Goal: Task Accomplishment & Management: Manage account settings

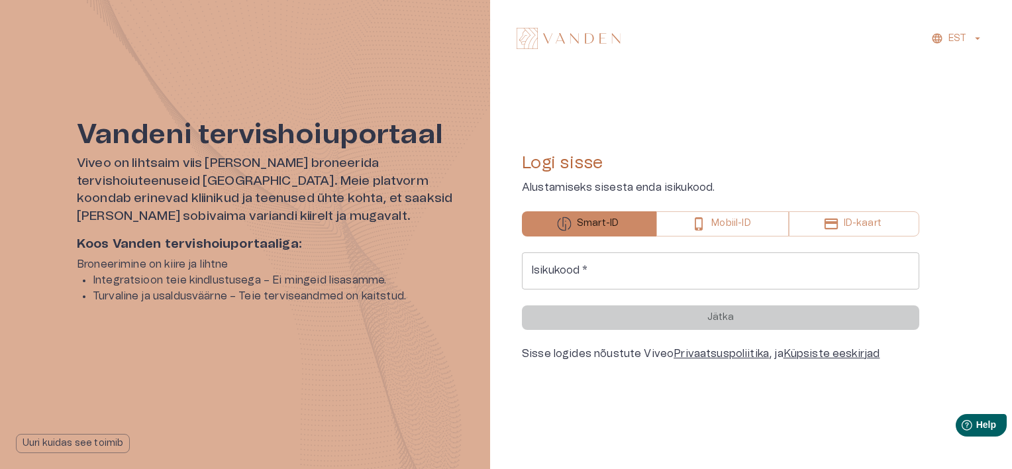
click at [550, 275] on input "Isikukood   *" at bounding box center [720, 270] width 397 height 37
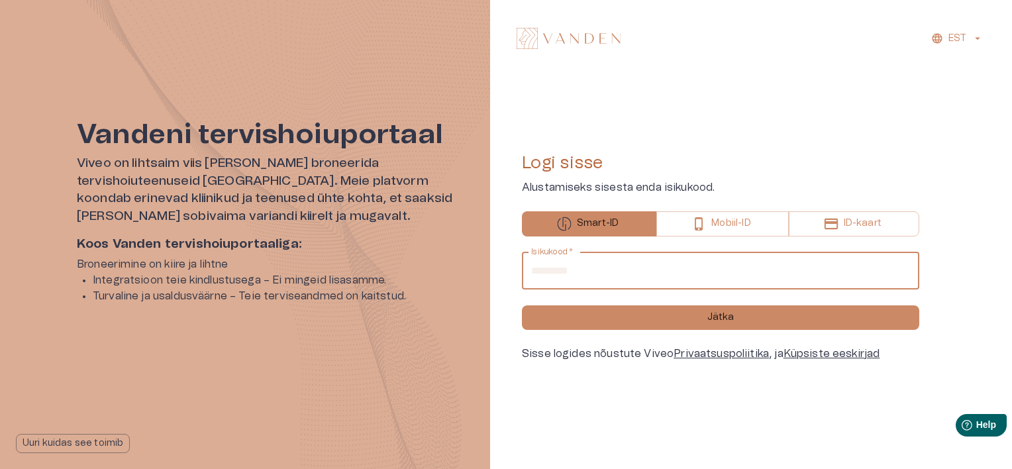
type input "**********"
click at [522, 305] on button "Jätka" at bounding box center [720, 317] width 397 height 25
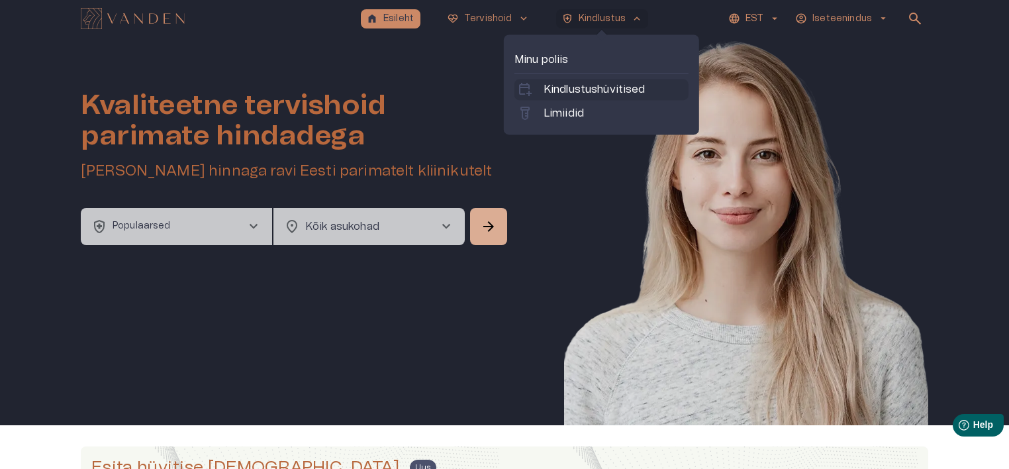
click at [590, 83] on p "Kindlustushüvitised" at bounding box center [595, 89] width 102 height 16
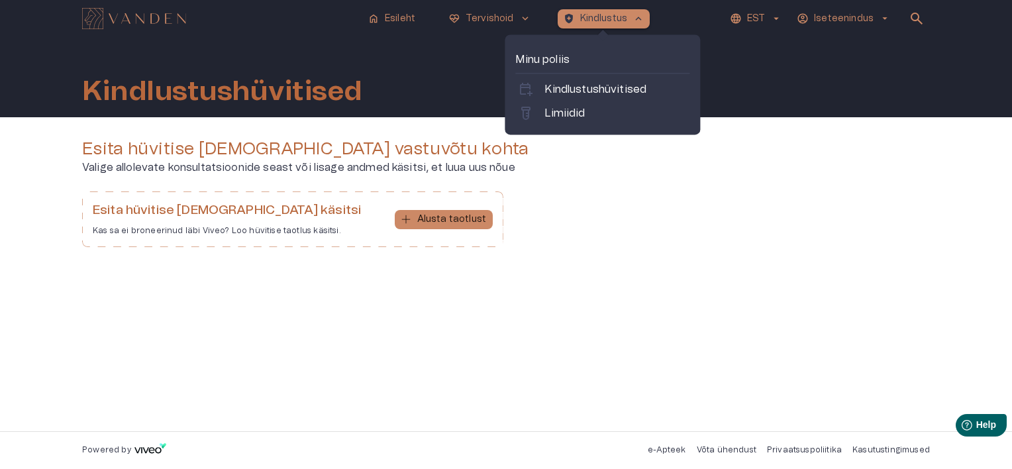
click at [582, 24] on p "Kindlustus" at bounding box center [604, 19] width 48 height 14
click at [572, 121] on p "Limiidid" at bounding box center [564, 113] width 40 height 16
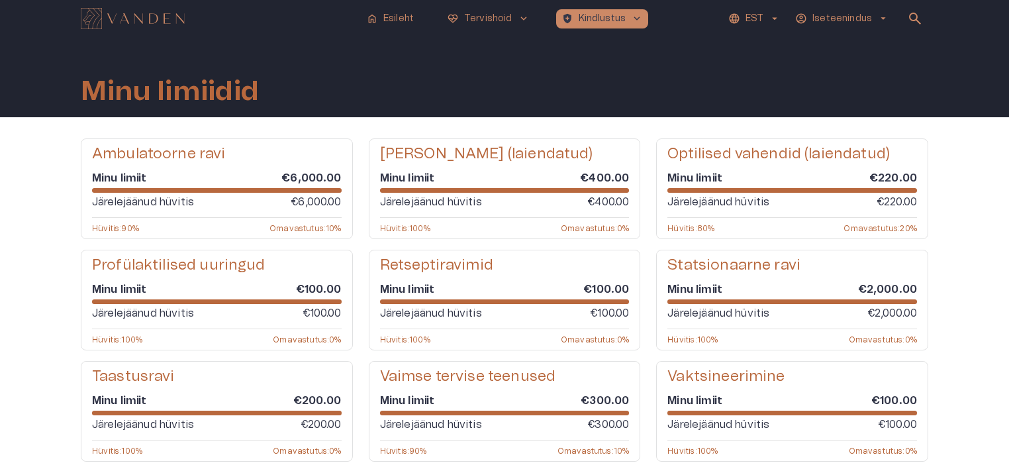
click at [170, 28] on img "Navigate to homepage" at bounding box center [133, 18] width 104 height 21
